Goal: Task Accomplishment & Management: Complete application form

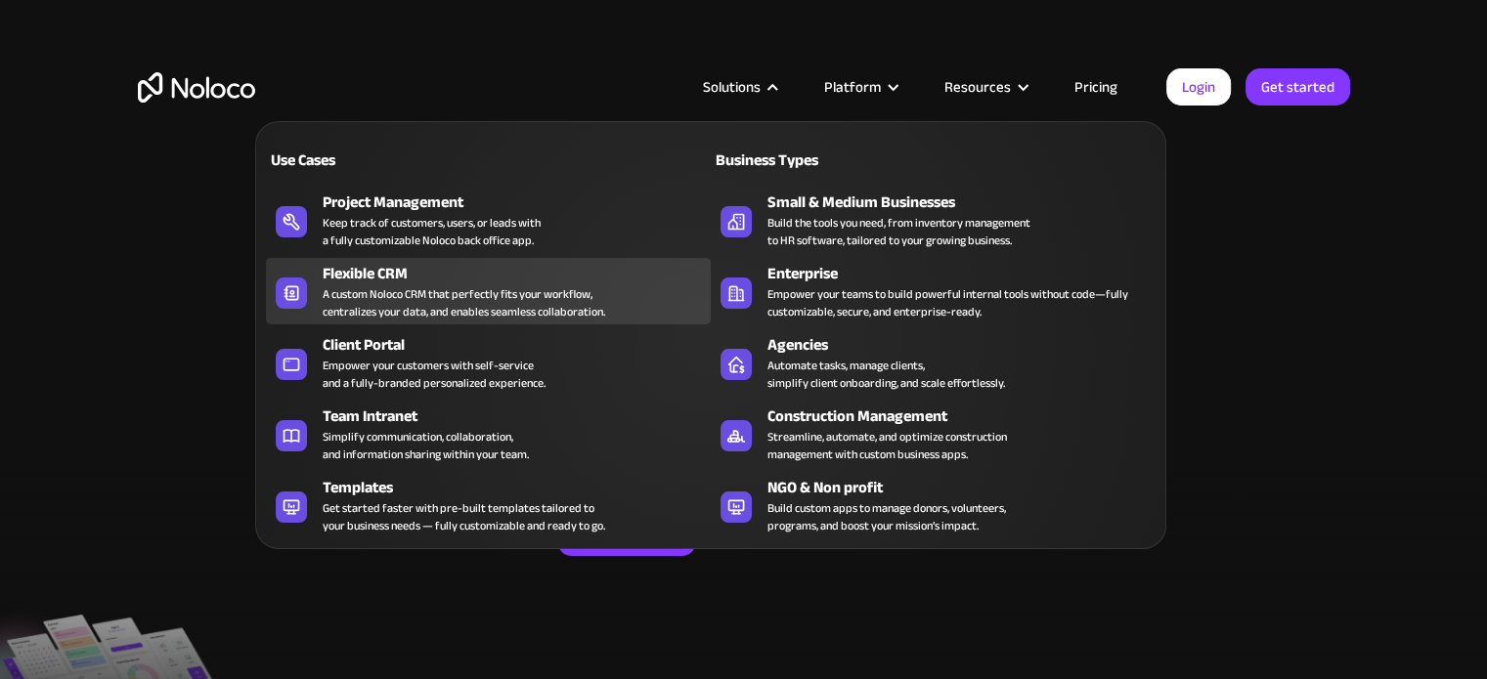
click at [394, 286] on div "A custom Noloco CRM that perfectly fits your workflow, centralizes your data, a…" at bounding box center [464, 302] width 283 height 35
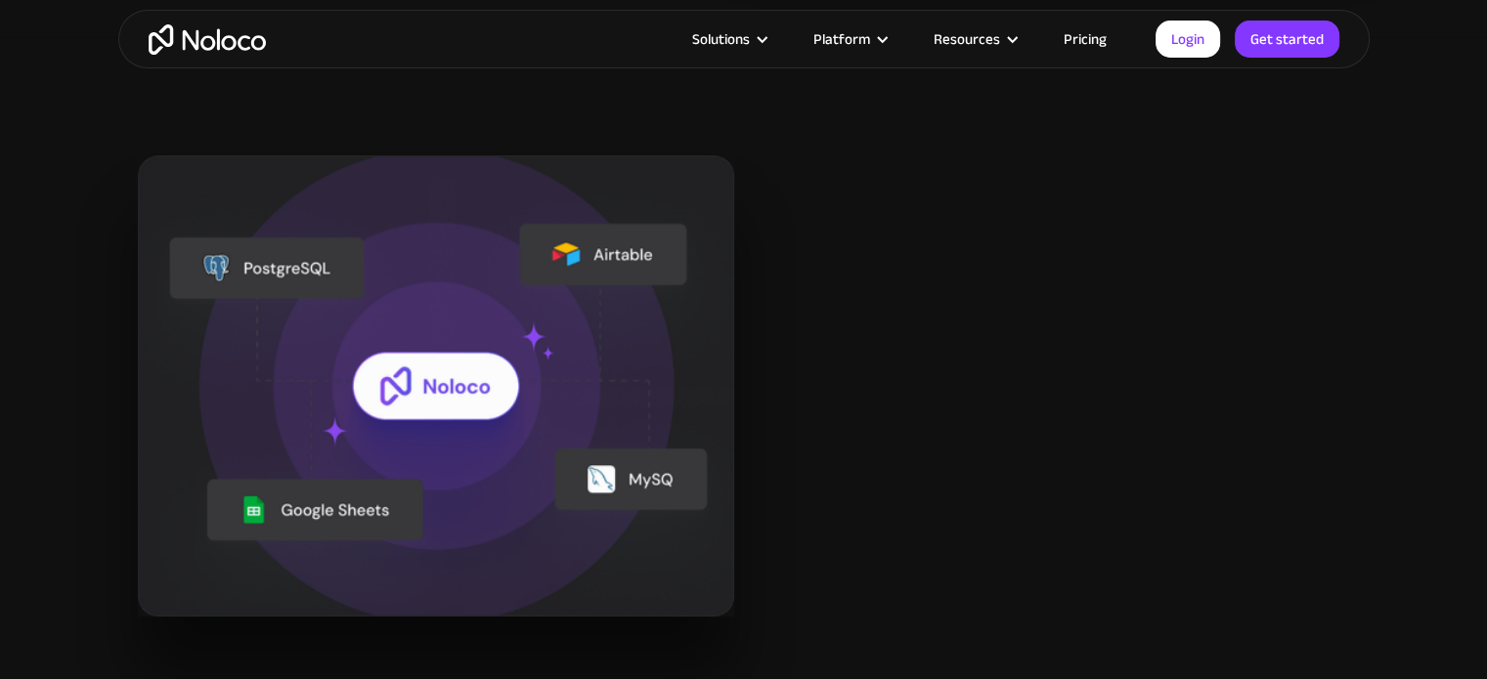
scroll to position [2248, 0]
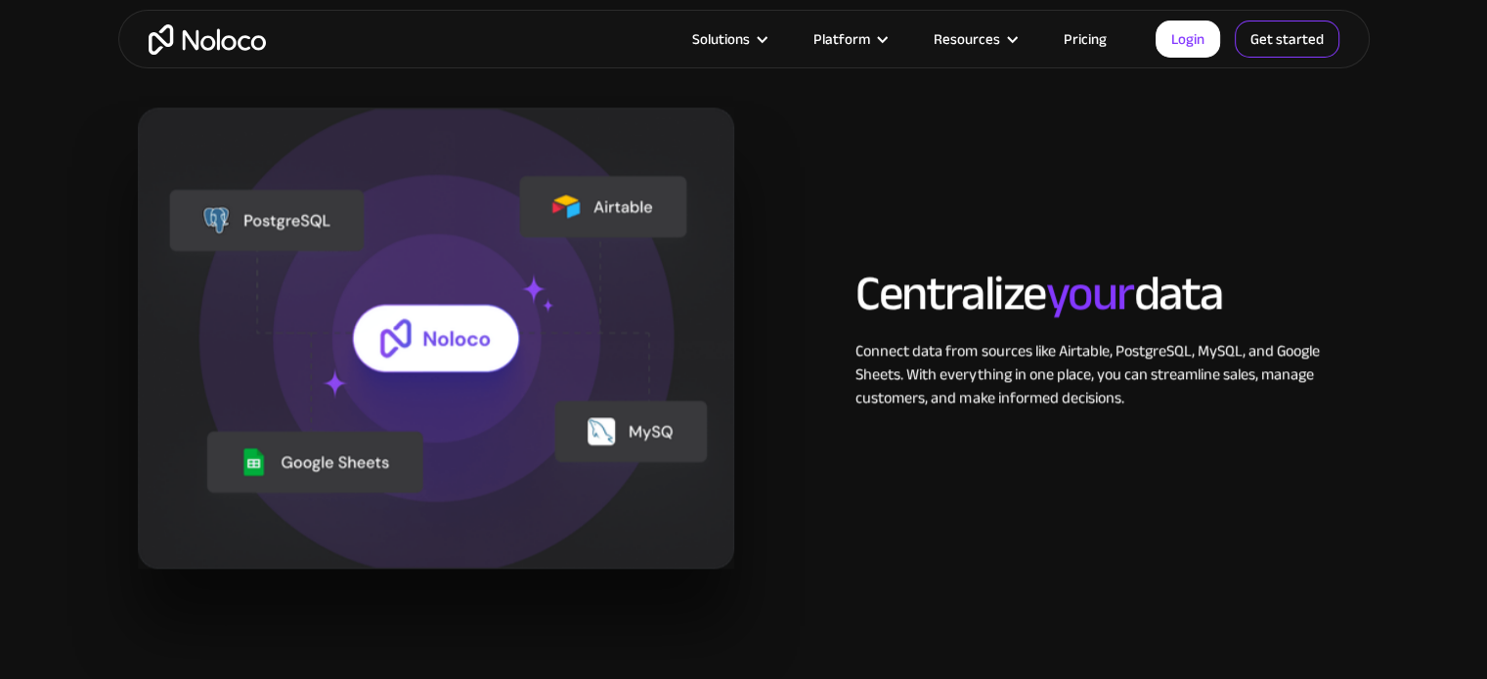
click at [1268, 30] on link "Get started" at bounding box center [1287, 39] width 105 height 37
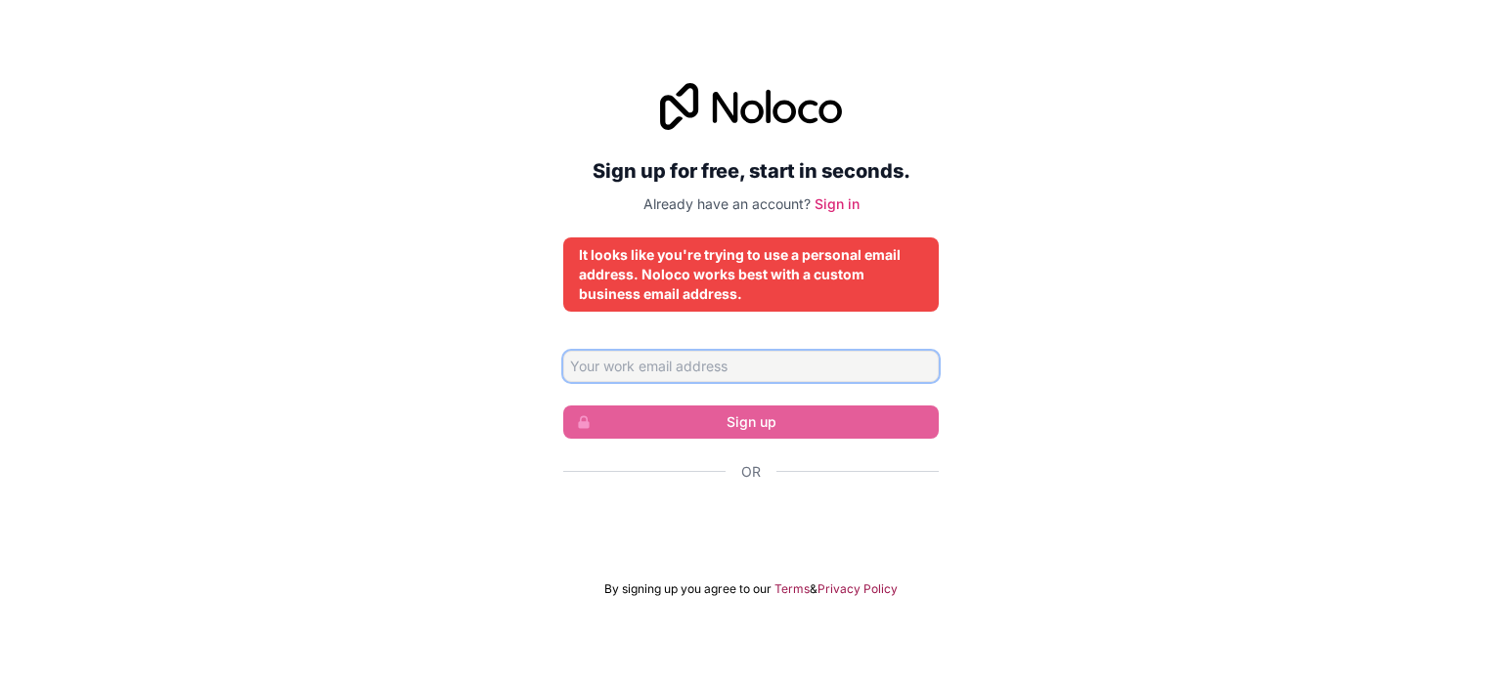
click at [780, 372] on input "Email address" at bounding box center [750, 366] width 375 height 31
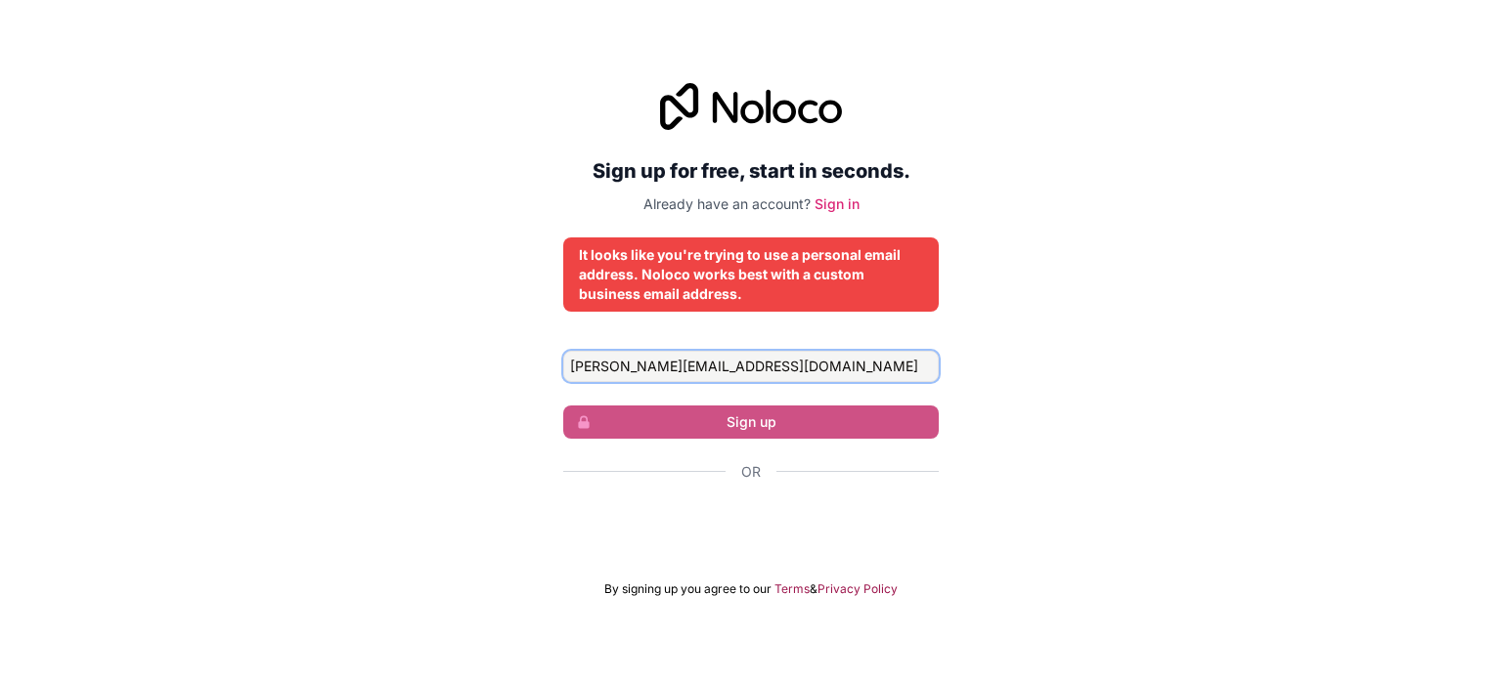
type input "[PERSON_NAME][EMAIL_ADDRESS][DOMAIN_NAME]"
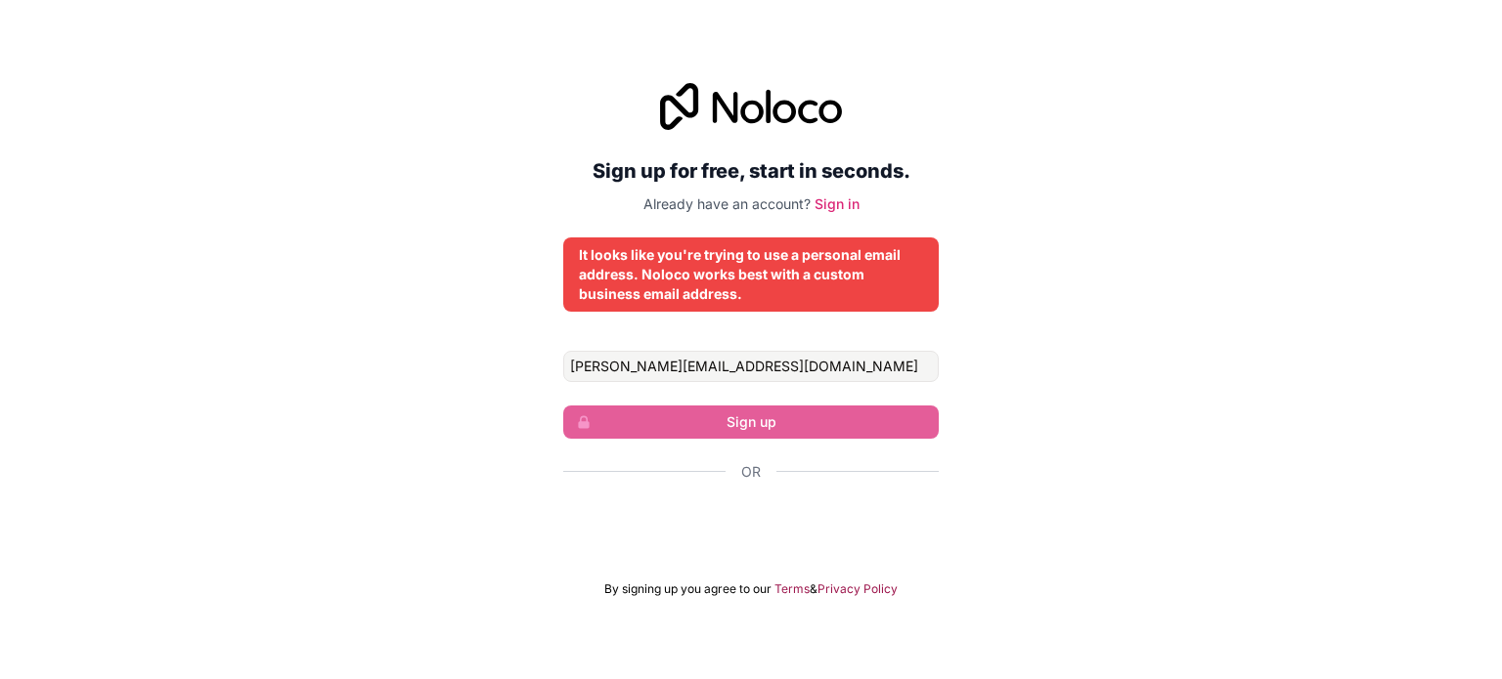
click at [605, 344] on div "Sign up for free, start in seconds. Already have an account? Sign in It looks l…" at bounding box center [750, 340] width 375 height 514
click at [643, 351] on input "sarah@profissaoprincesa.com.br" at bounding box center [750, 366] width 375 height 31
click at [661, 361] on input "sarah@profissaoprincesa.com.br" at bounding box center [750, 366] width 375 height 31
click at [700, 314] on div "Sign up for free, start in seconds. Already have an account? Sign in It looks l…" at bounding box center [750, 340] width 375 height 514
click at [702, 304] on div "It looks like you're trying to use a personal email address. Noloco works best …" at bounding box center [750, 275] width 375 height 74
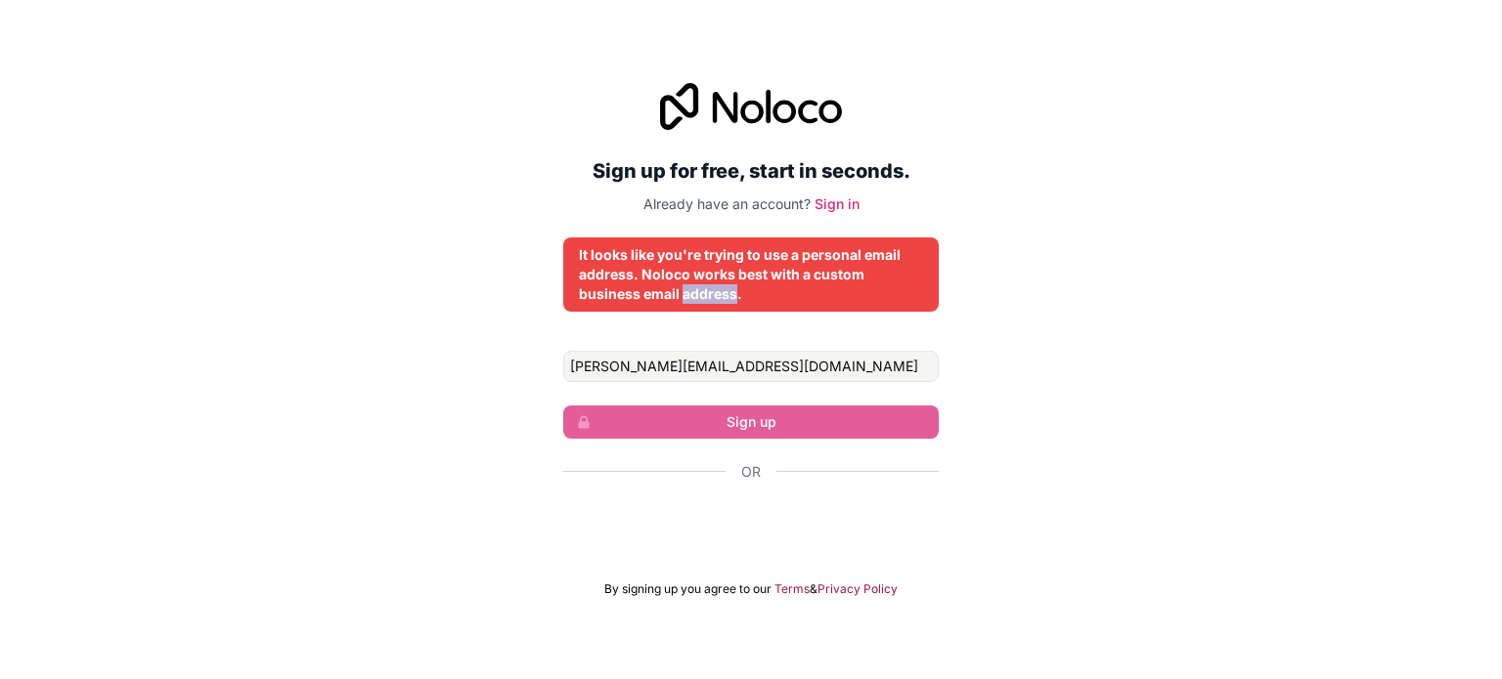
drag, startPoint x: 702, startPoint y: 304, endPoint x: 700, endPoint y: 351, distance: 47.0
click at [701, 315] on div "Sign up for free, start in seconds. Already have an account? Sign in It looks l…" at bounding box center [750, 340] width 375 height 514
drag, startPoint x: 700, startPoint y: 353, endPoint x: 708, endPoint y: 366, distance: 14.9
click at [708, 365] on input "sarah@profissaoprincesa.com.br" at bounding box center [750, 366] width 375 height 31
click at [712, 386] on form "sarah@profissaoprincesa.com.br Sign up Or By signing up you agree to our Terms …" at bounding box center [750, 474] width 375 height 246
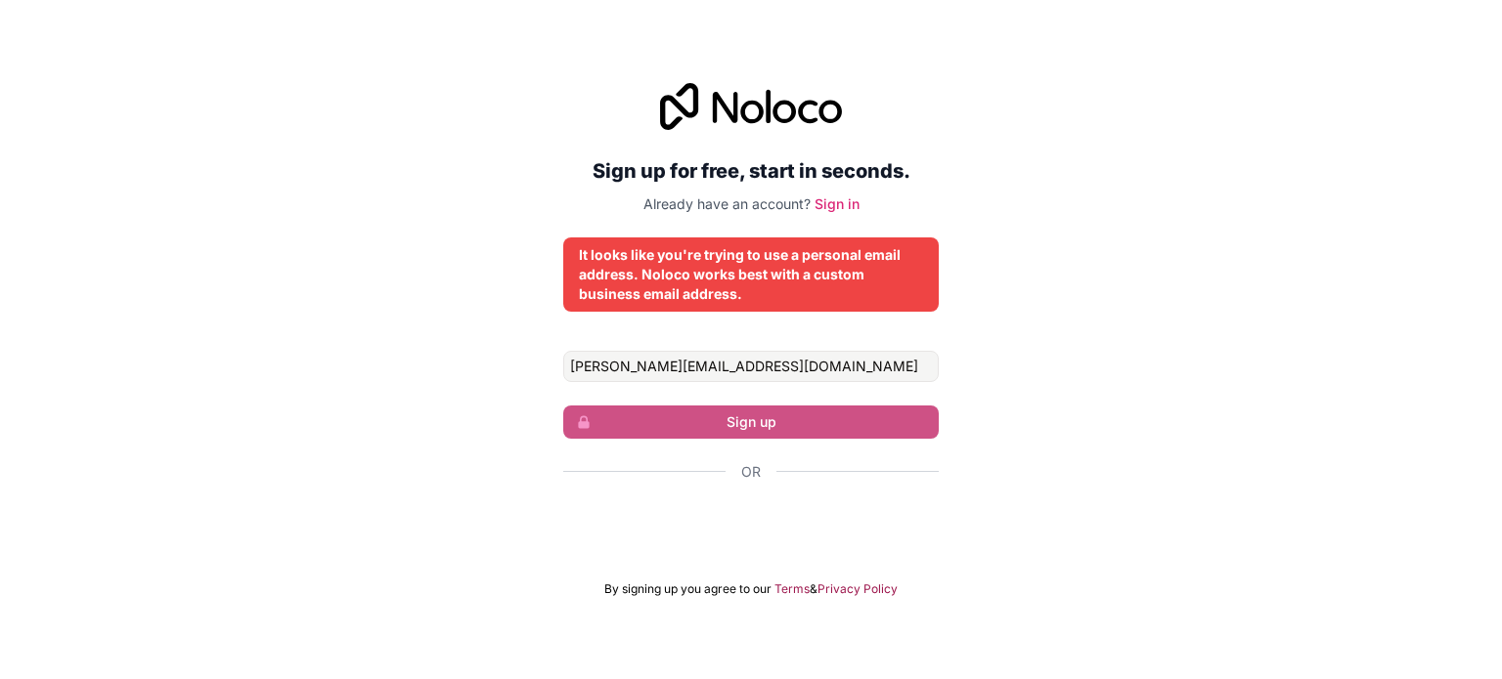
click at [725, 413] on form "sarah@profissaoprincesa.com.br Sign up Or By signing up you agree to our Terms …" at bounding box center [750, 474] width 375 height 246
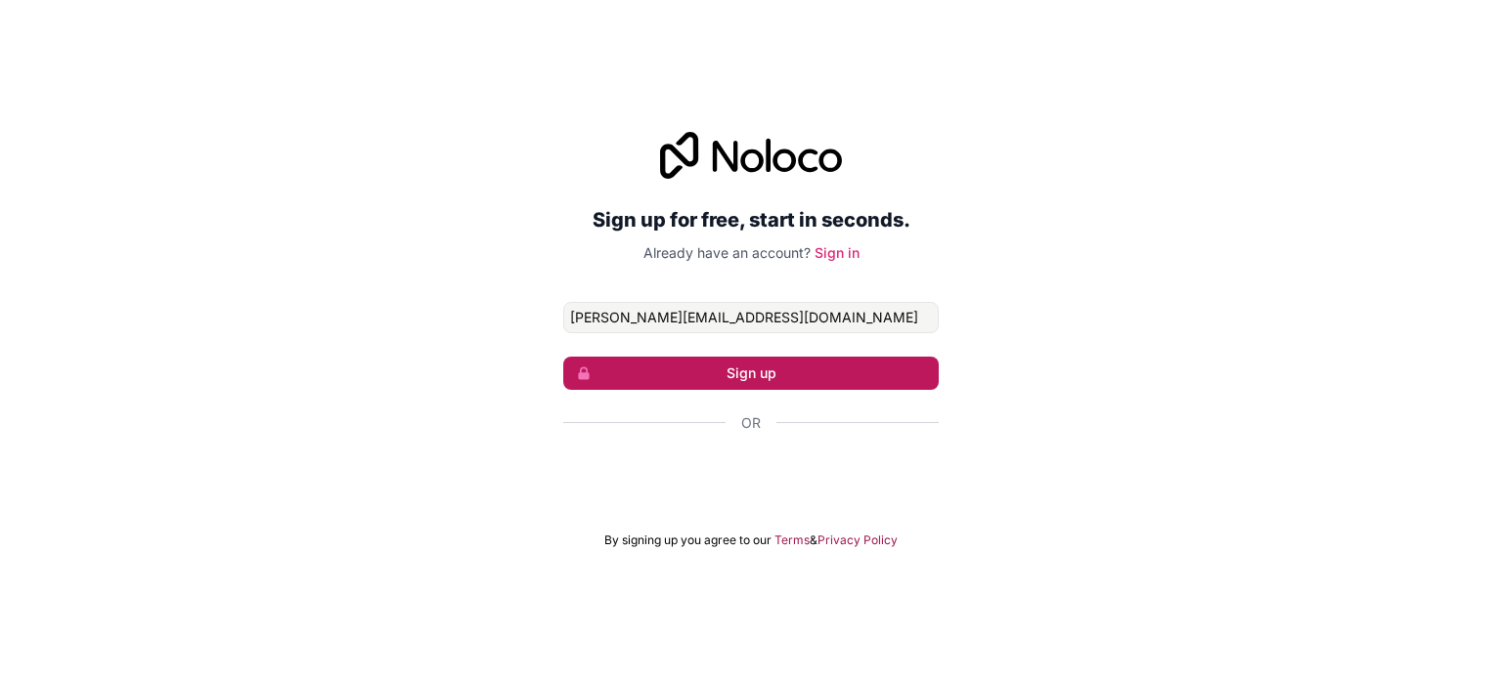
type input "[PERSON_NAME][EMAIL_ADDRESS][DOMAIN_NAME]"
click at [813, 365] on button "Sign up" at bounding box center [750, 373] width 375 height 33
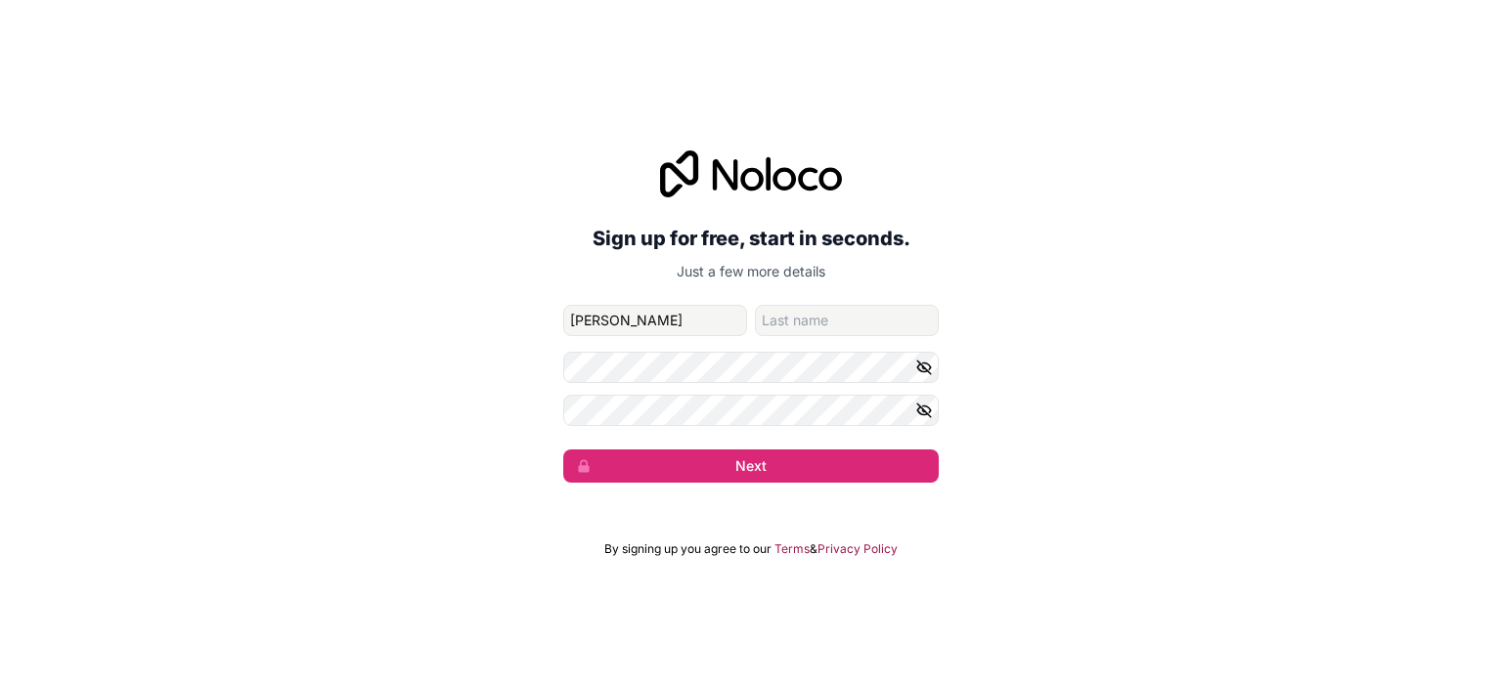
type input "Sarah"
type input "Alves"
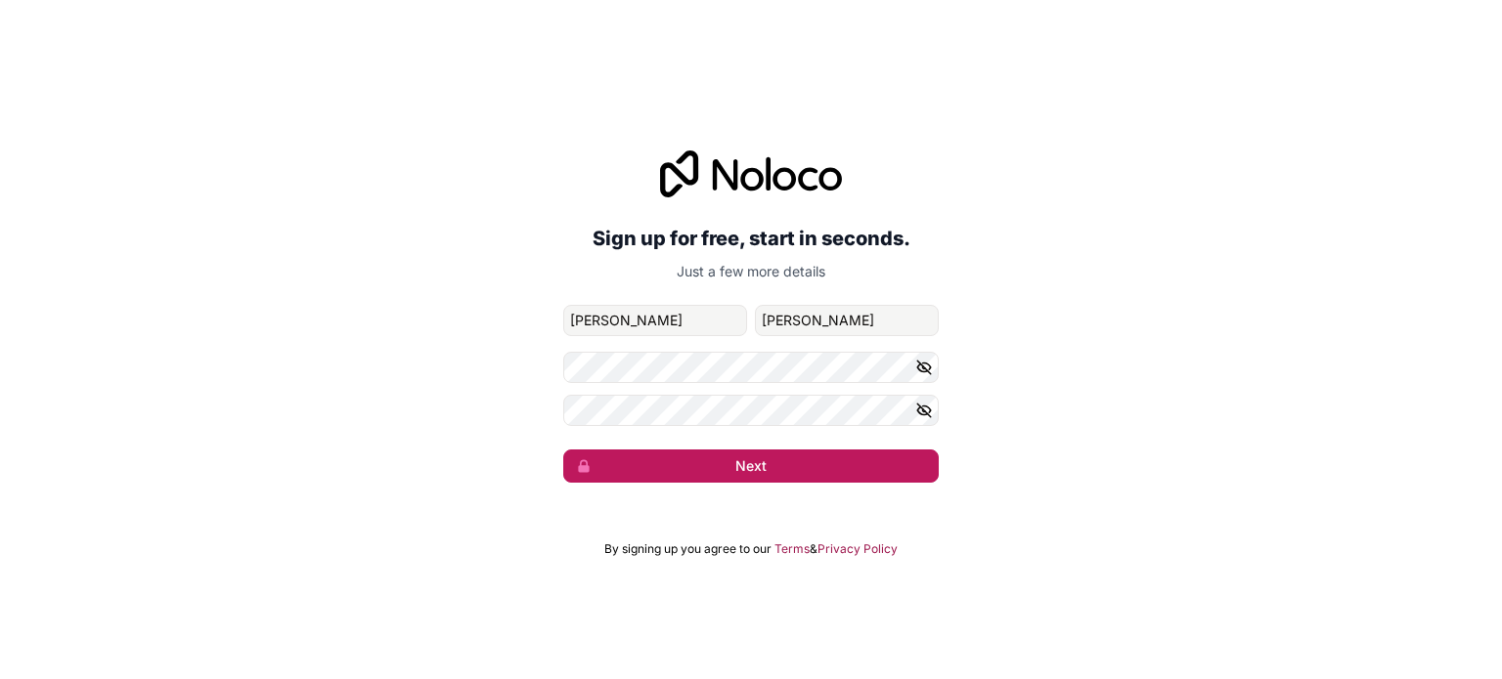
click at [732, 462] on button "Next" at bounding box center [750, 466] width 375 height 33
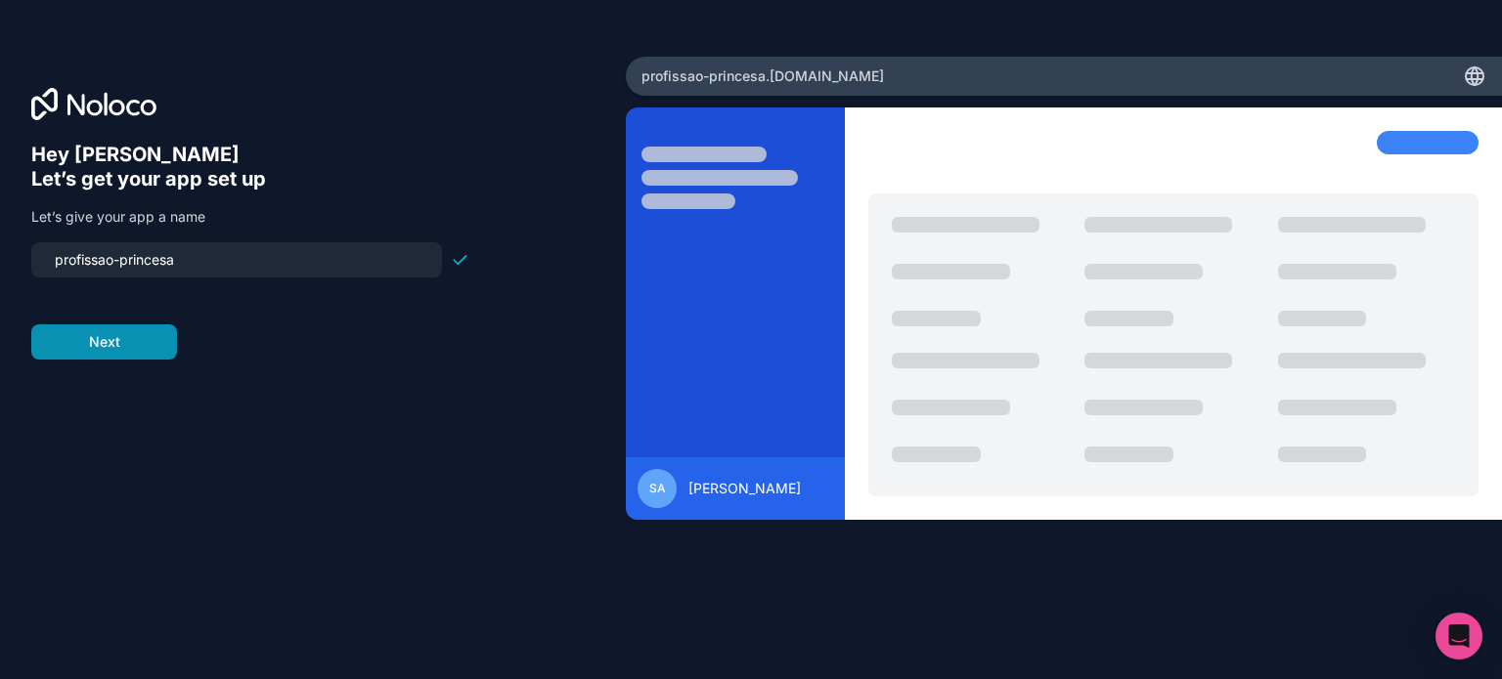
type input "profissao-princesa"
click at [115, 348] on button "Next" at bounding box center [104, 342] width 146 height 35
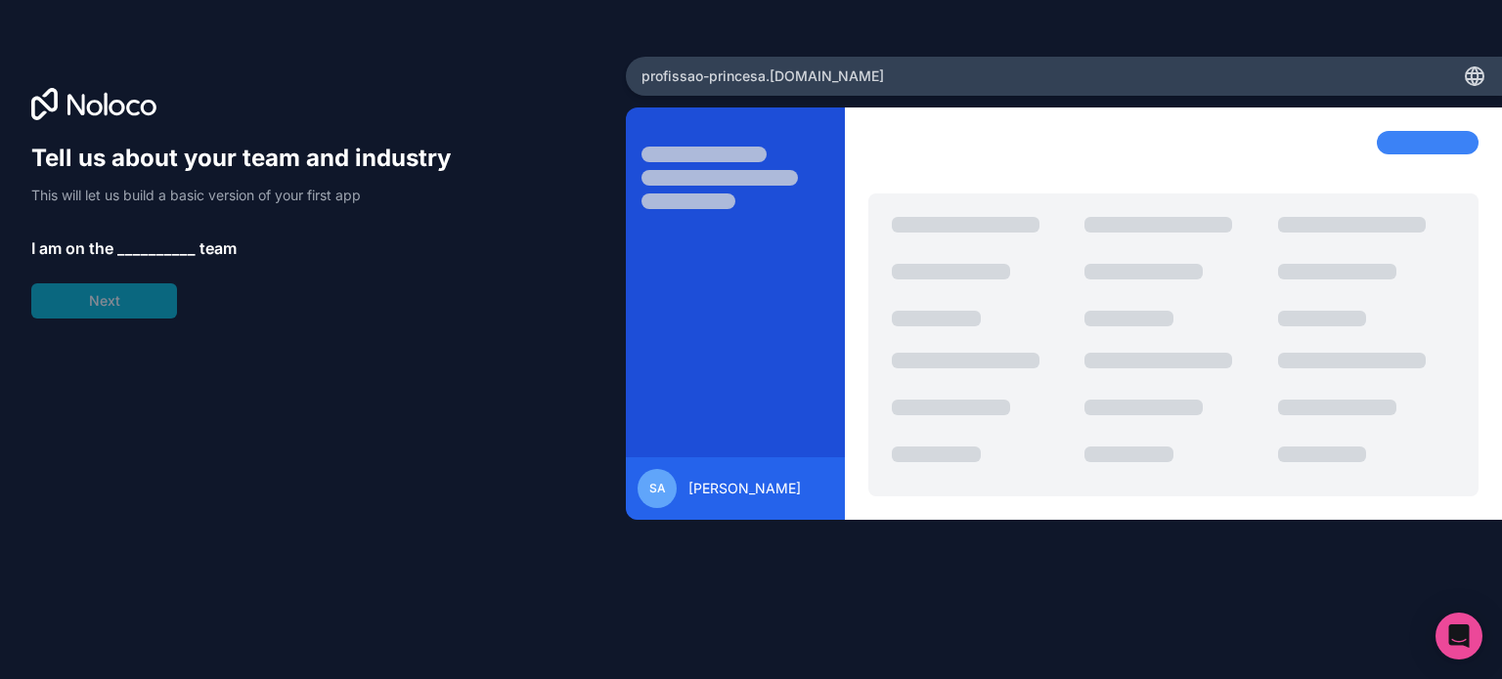
click at [160, 245] on span "__________" at bounding box center [156, 248] width 78 height 23
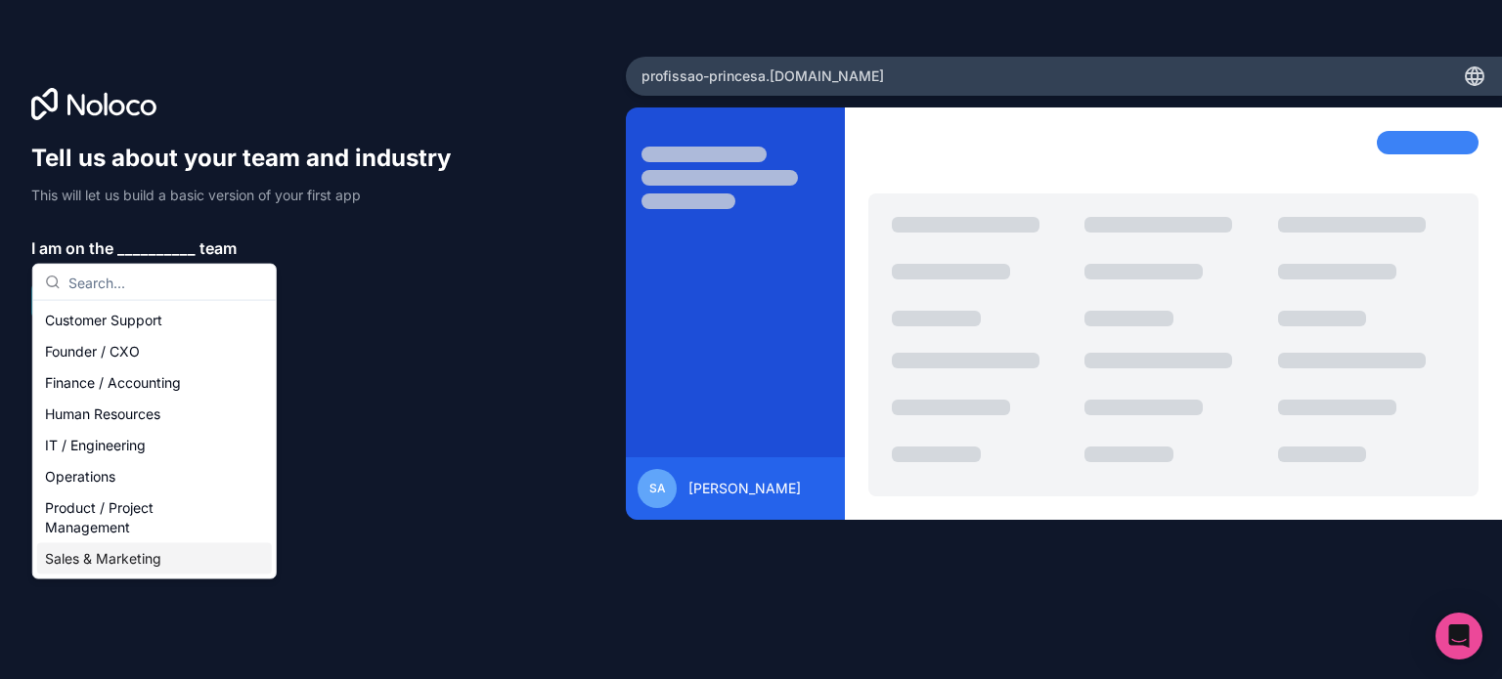
click at [162, 548] on div "Sales & Marketing" at bounding box center [154, 559] width 235 height 31
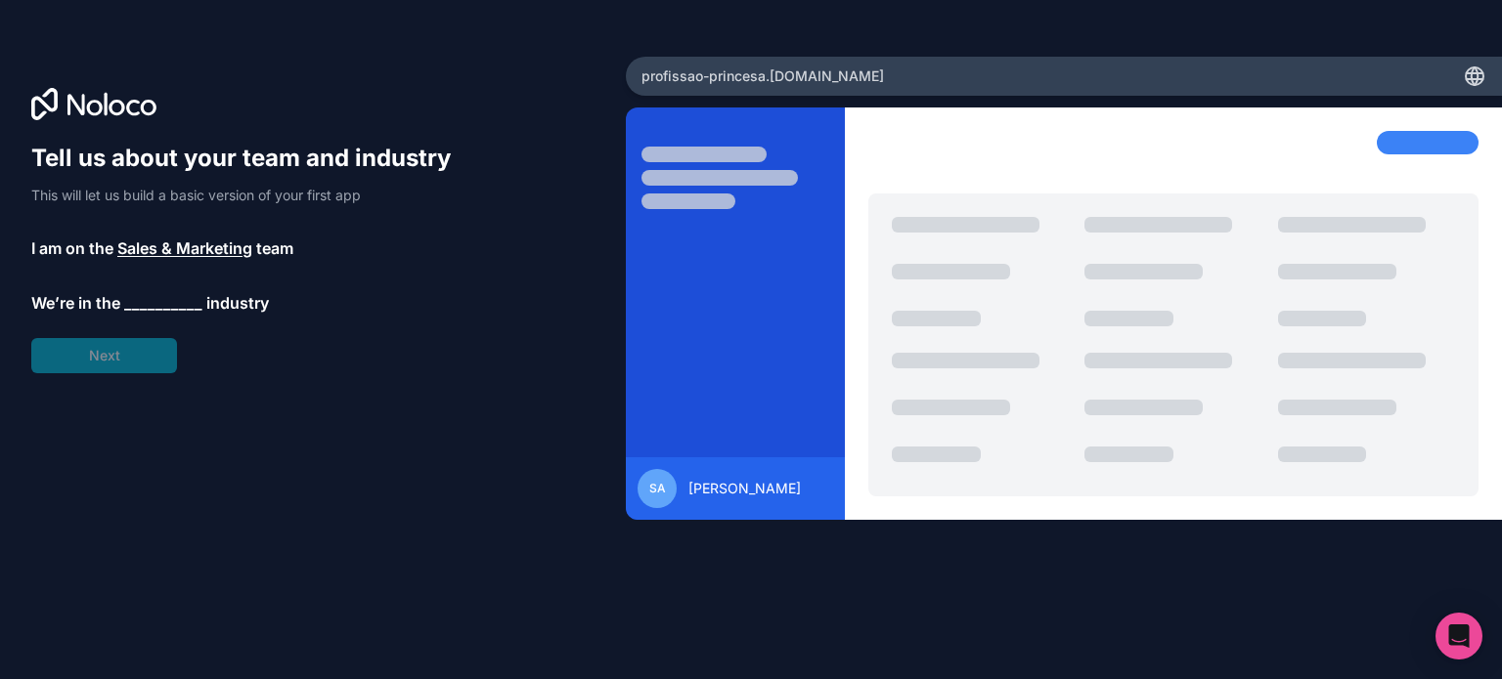
click at [158, 310] on span "__________" at bounding box center [163, 302] width 78 height 23
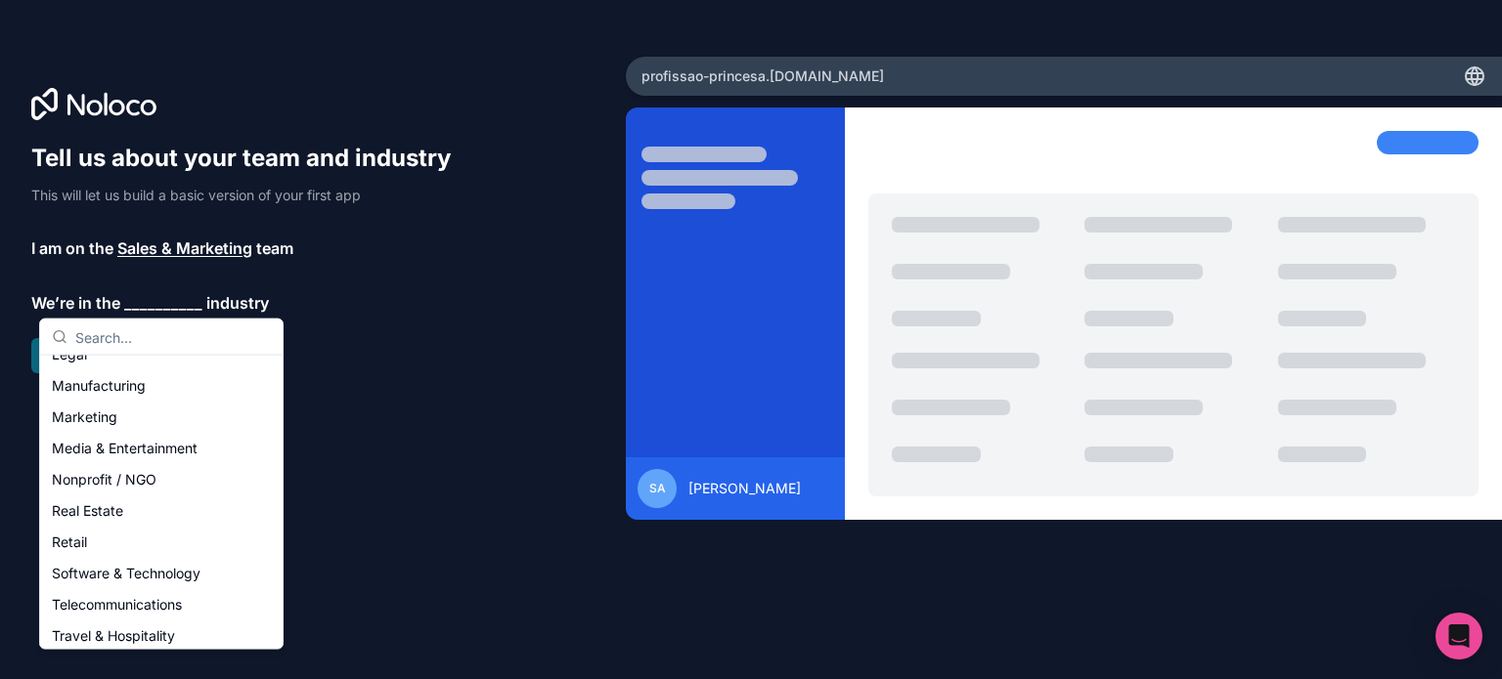
scroll to position [293, 0]
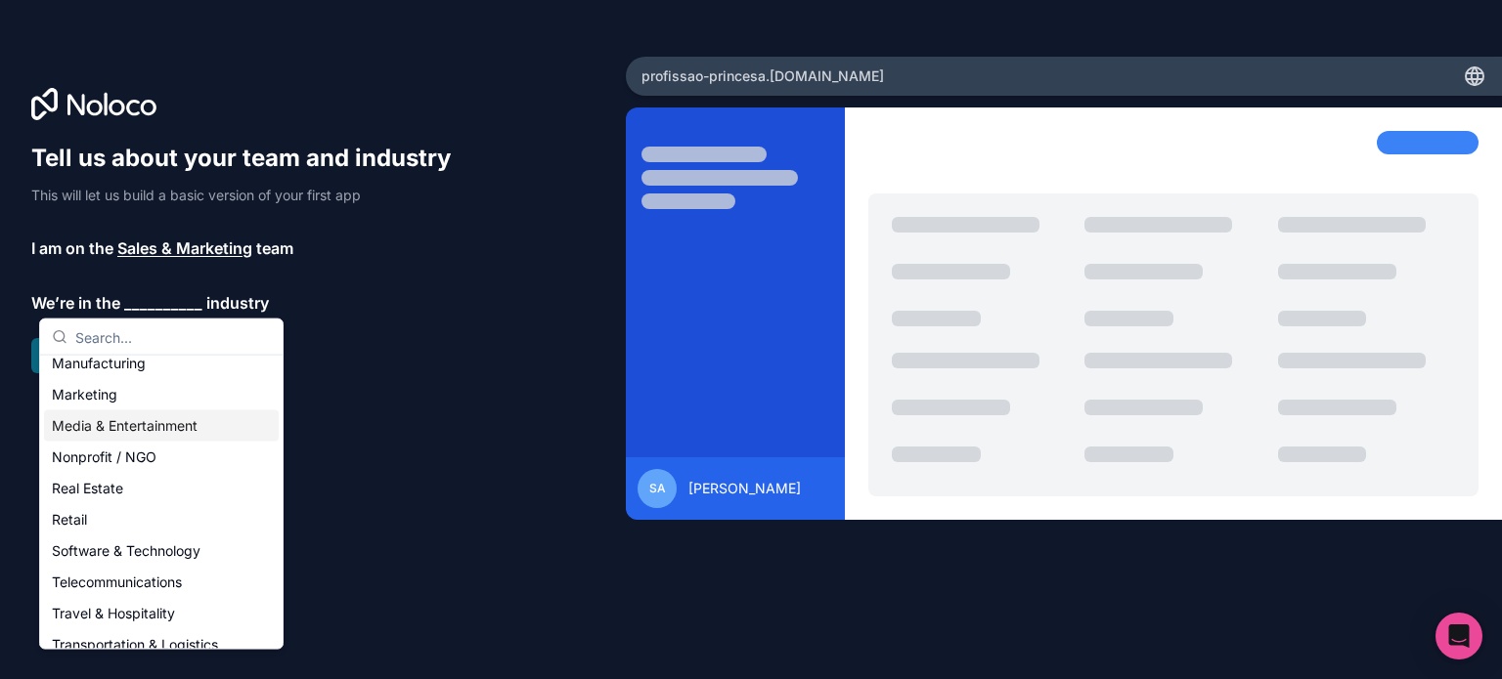
click at [173, 424] on div "Media & Entertainment" at bounding box center [161, 426] width 235 height 31
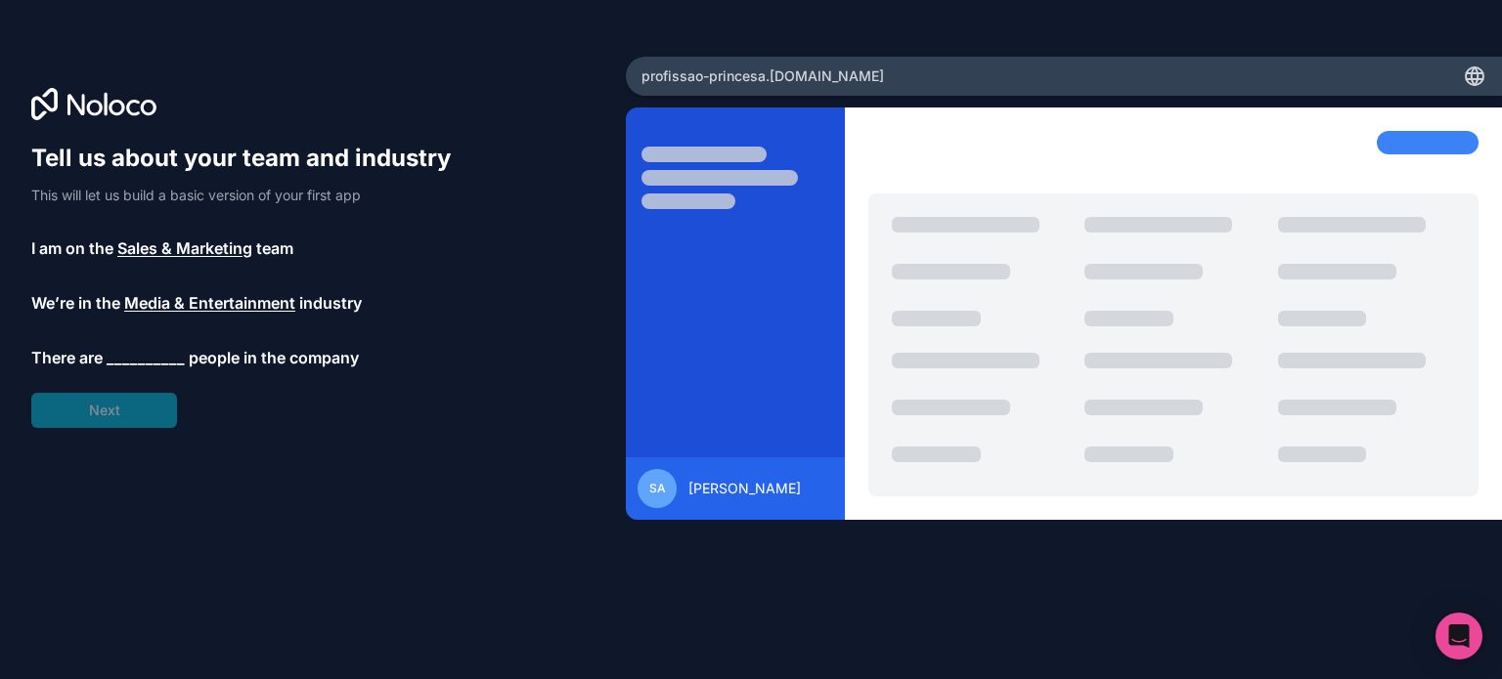
click at [150, 366] on span "__________" at bounding box center [146, 357] width 78 height 23
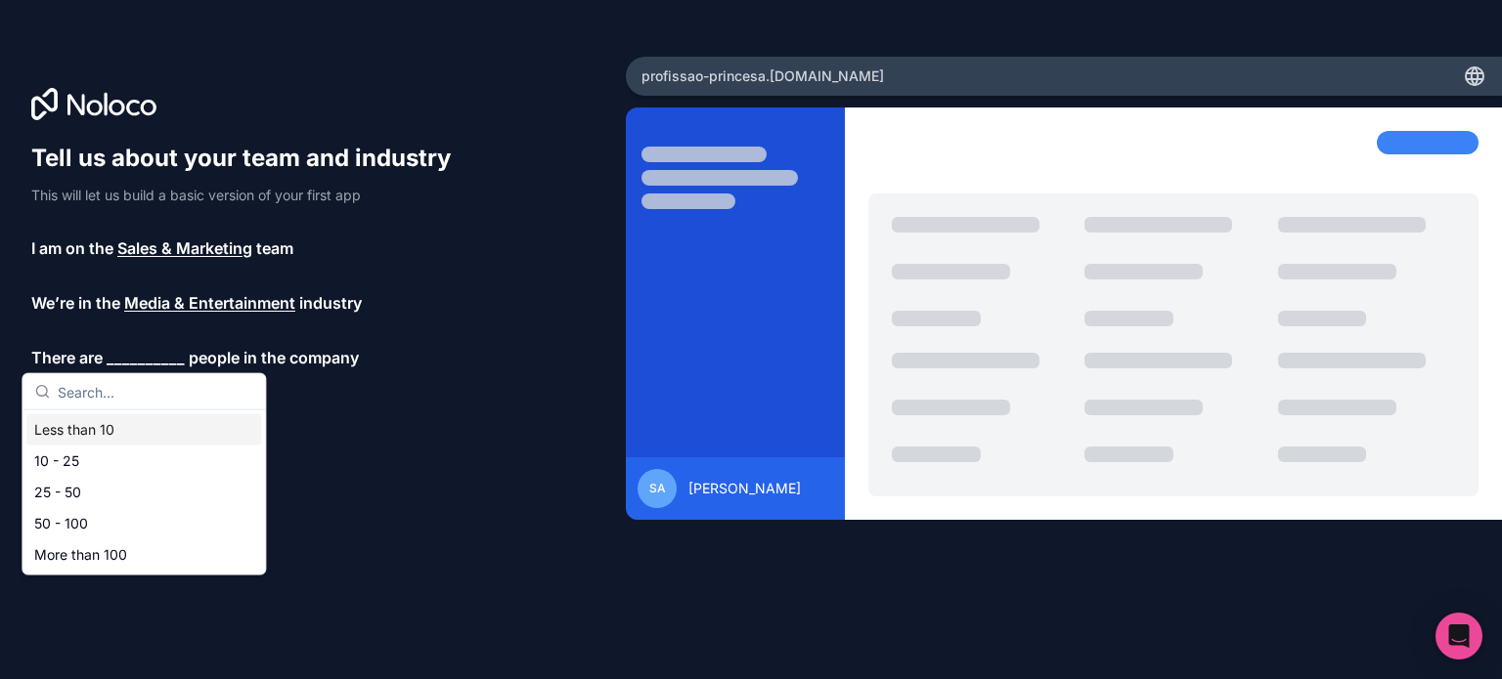
click at [153, 430] on div "Less than 10" at bounding box center [143, 429] width 235 height 31
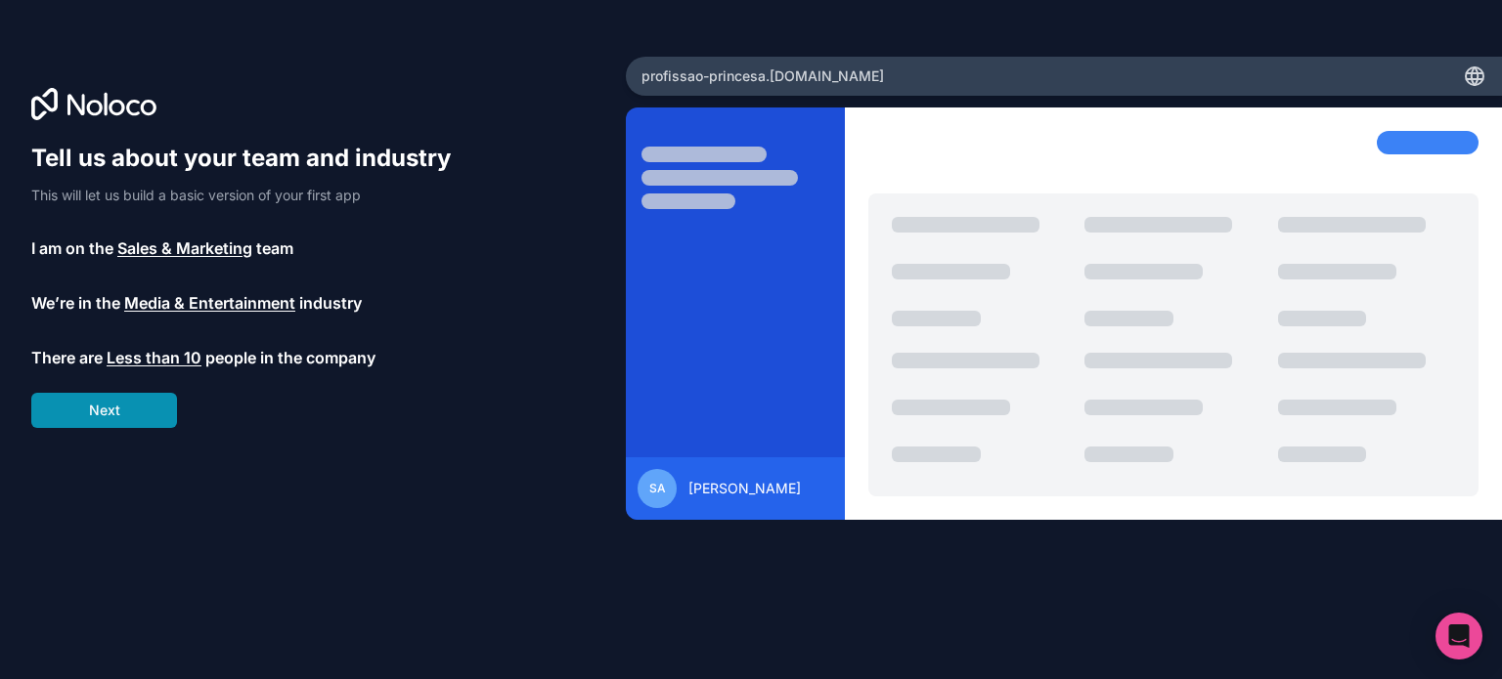
click at [151, 414] on button "Next" at bounding box center [104, 410] width 146 height 35
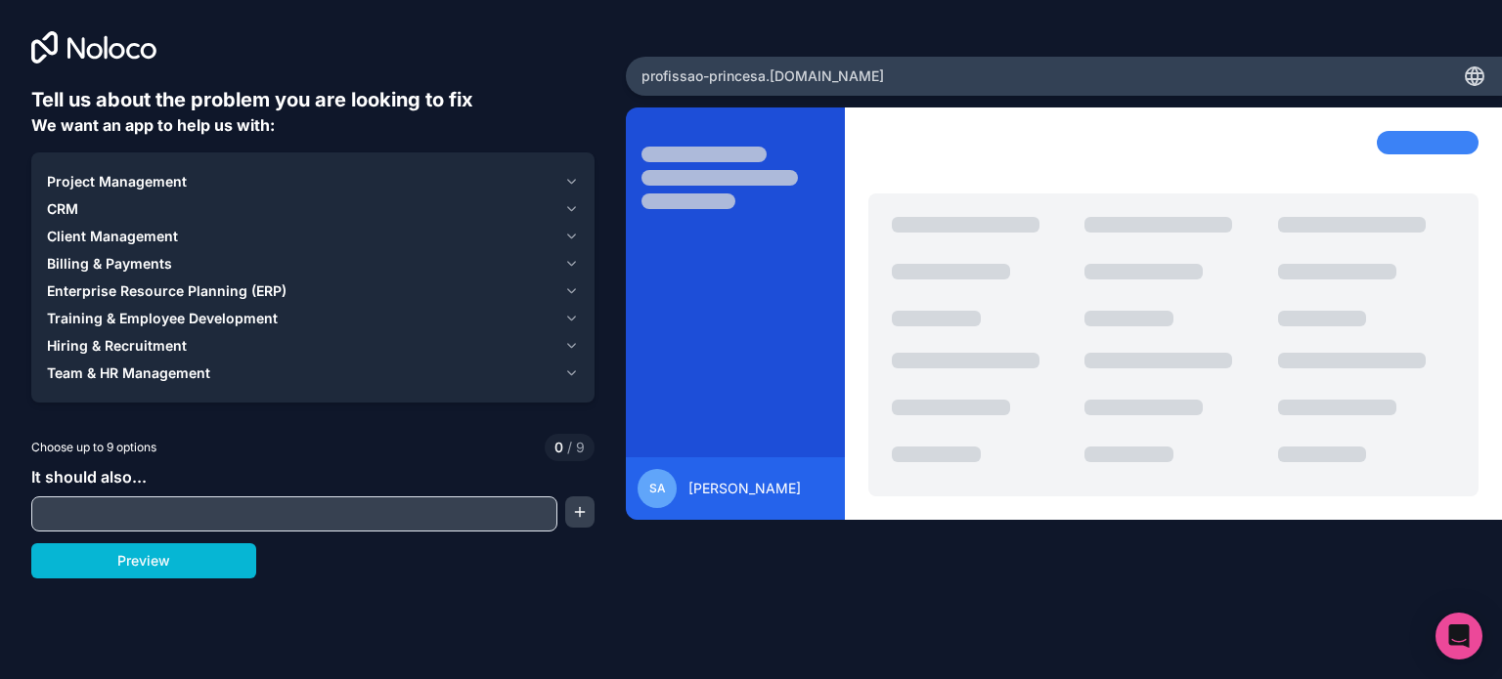
click at [154, 237] on span "Client Management" at bounding box center [112, 237] width 131 height 20
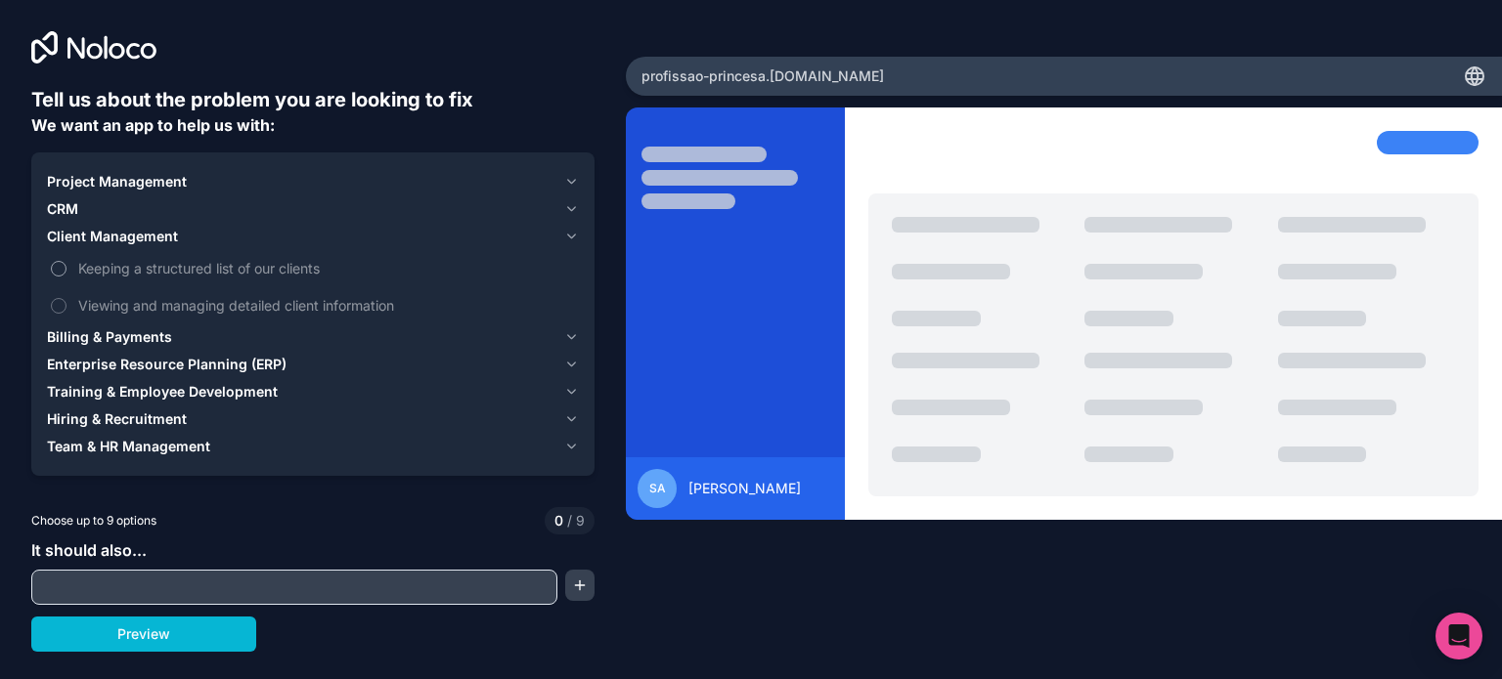
click at [54, 260] on label "Keeping a structured list of our clients" at bounding box center [313, 268] width 532 height 36
click at [54, 261] on button "Keeping a structured list of our clients" at bounding box center [59, 269] width 16 height 16
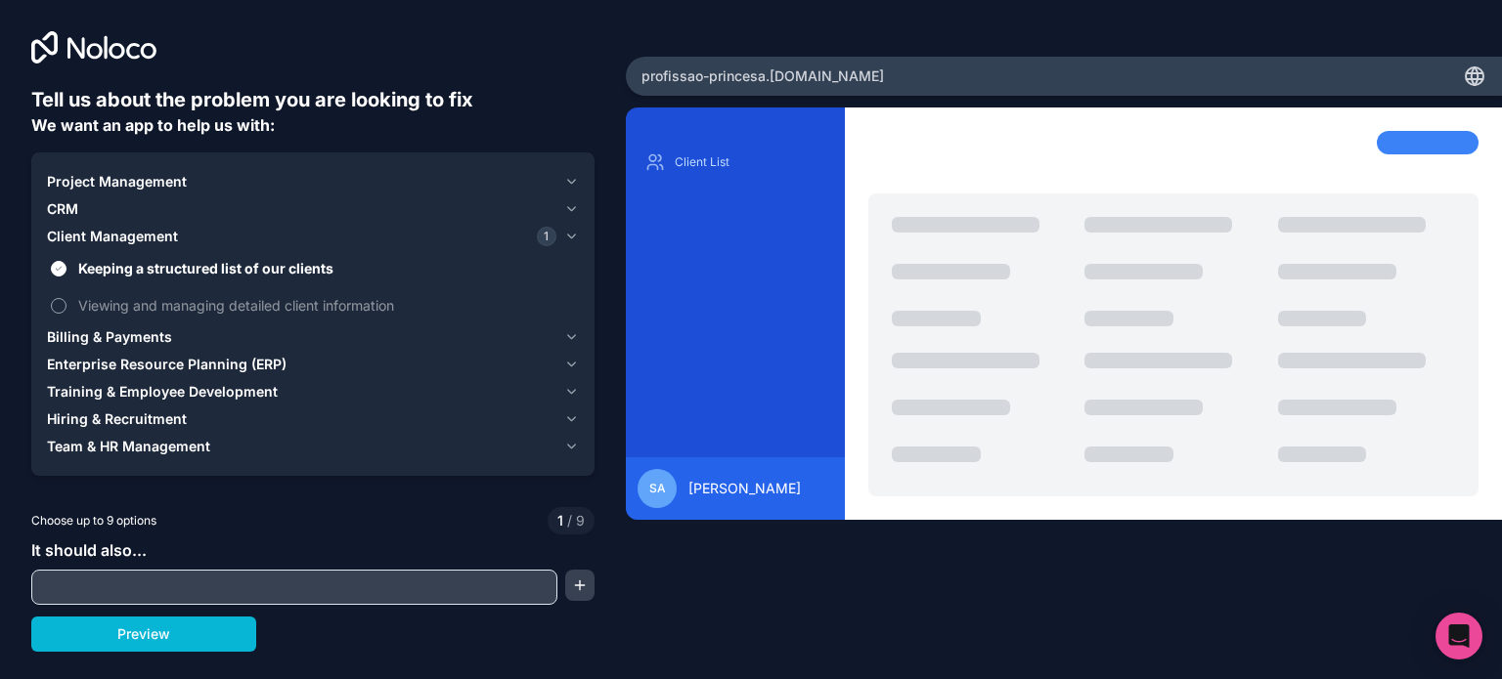
click at [71, 303] on label "Viewing and managing detailed client information" at bounding box center [313, 305] width 532 height 36
click at [66, 303] on button "Viewing and managing detailed client information" at bounding box center [59, 306] width 16 height 16
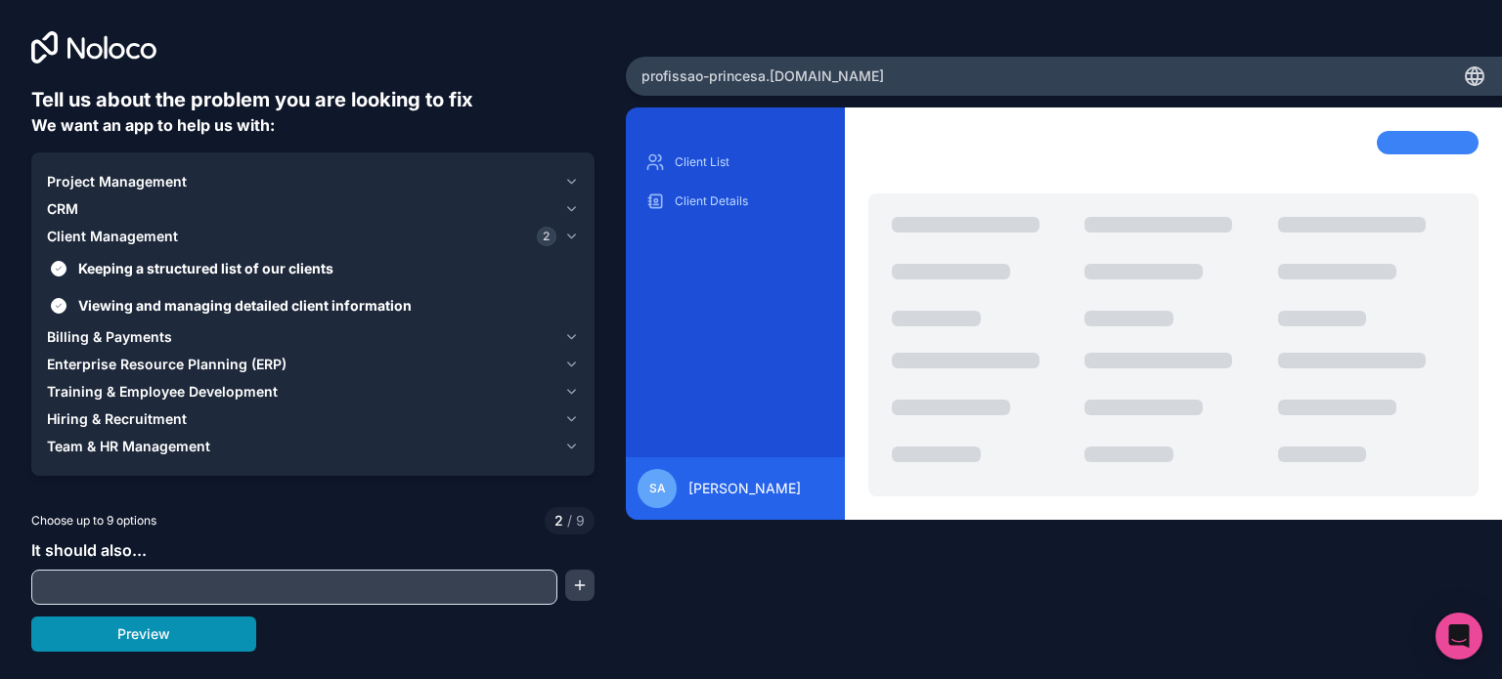
click at [201, 636] on button "Preview" at bounding box center [143, 634] width 225 height 35
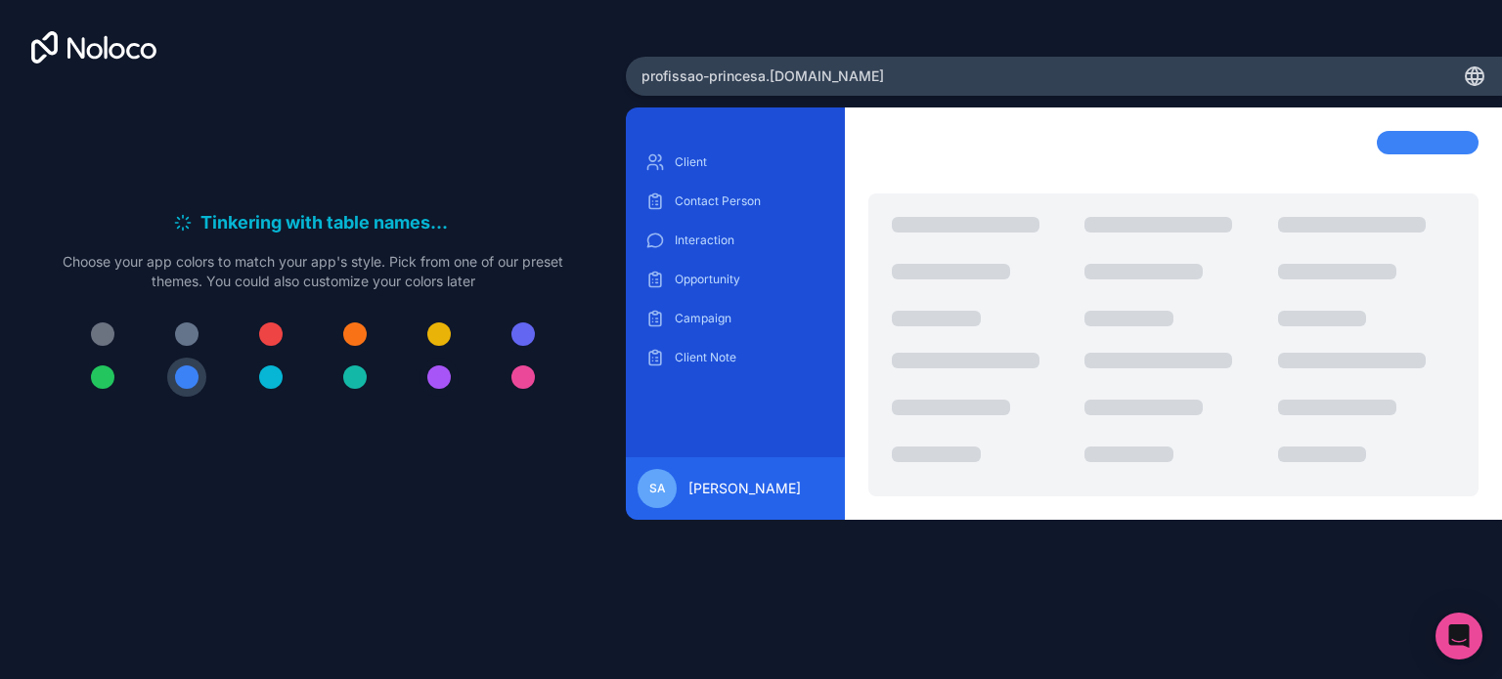
click at [443, 374] on div at bounding box center [438, 377] width 23 height 23
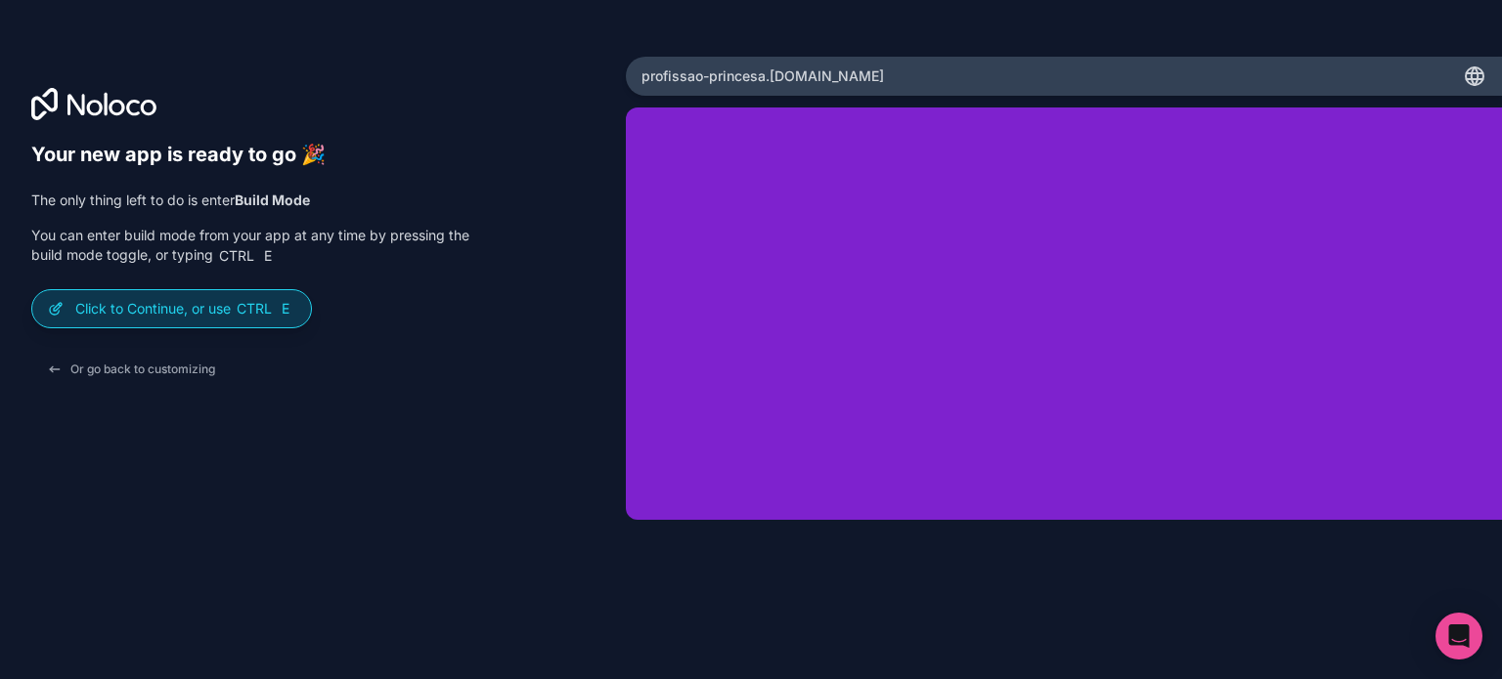
click at [213, 304] on p "Click to Continue, or use Ctrl E" at bounding box center [185, 309] width 220 height 20
